Goal: Task Accomplishment & Management: Complete application form

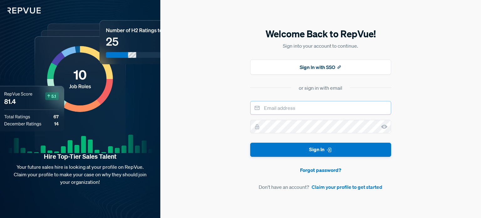
click at [303, 111] on input "email" at bounding box center [320, 108] width 141 height 14
click at [304, 109] on input "email" at bounding box center [320, 108] width 141 height 14
type input "[PERSON_NAME][EMAIL_ADDRESS][PERSON_NAME][DOMAIN_NAME]"
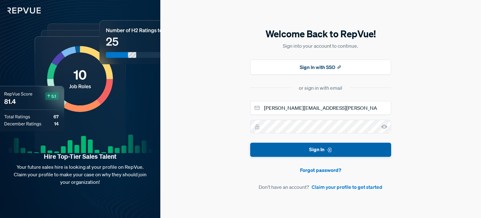
click at [319, 149] on button "Sign In" at bounding box center [320, 150] width 141 height 14
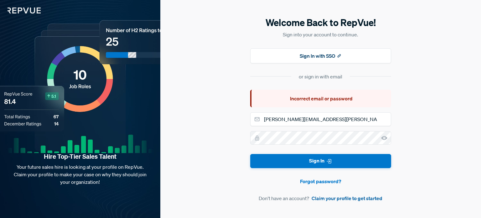
click at [338, 200] on link "Claim your profile to get started" at bounding box center [347, 198] width 71 height 8
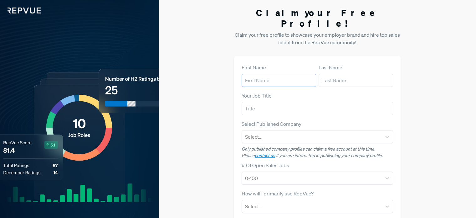
click at [261, 74] on input "text" at bounding box center [279, 80] width 75 height 13
type input "[PERSON_NAME]"
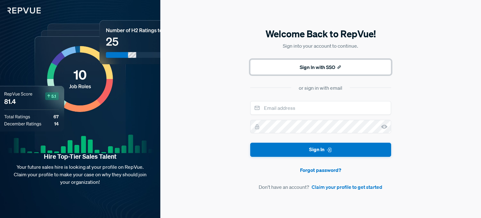
click at [316, 69] on button "Sign In with SSO" at bounding box center [320, 67] width 141 height 15
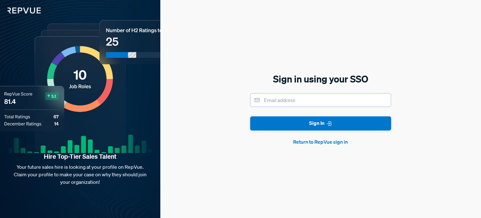
click at [285, 99] on input "email" at bounding box center [320, 100] width 141 height 14
click at [316, 150] on div "Sign in using your SSO Sign In Return to RepVue sign in" at bounding box center [320, 109] width 321 height 218
click at [314, 142] on button "Return to RepVue sign in" at bounding box center [320, 142] width 141 height 8
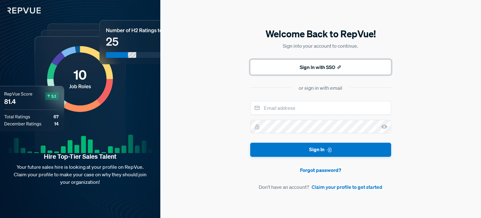
click at [334, 65] on button "Sign In with SSO" at bounding box center [320, 67] width 141 height 15
